Goal: Find specific page/section: Find specific page/section

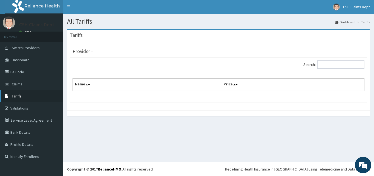
click at [21, 95] on span "Tariffs" at bounding box center [17, 95] width 10 height 5
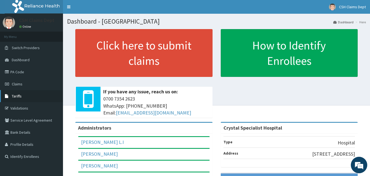
click at [17, 96] on span "Tariffs" at bounding box center [17, 95] width 10 height 5
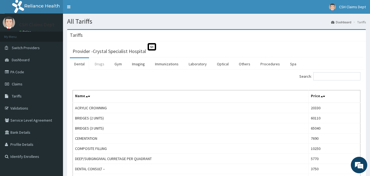
click at [102, 65] on link "Drugs" at bounding box center [99, 64] width 18 height 12
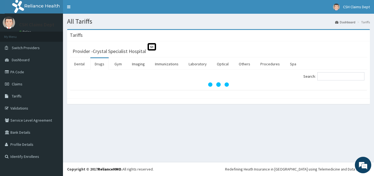
click at [334, 71] on div "Search:" at bounding box center [218, 79] width 297 height 21
click at [332, 75] on input "Search:" at bounding box center [340, 76] width 47 height 8
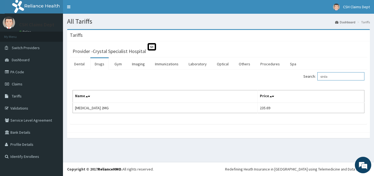
type input "sirda"
click at [21, 72] on link "PA Code" at bounding box center [31, 72] width 63 height 12
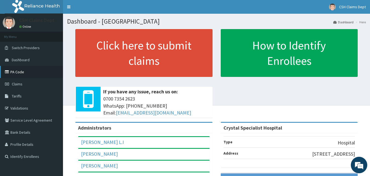
click at [19, 72] on link "PA Code" at bounding box center [31, 72] width 63 height 12
